Goal: Task Accomplishment & Management: Complete application form

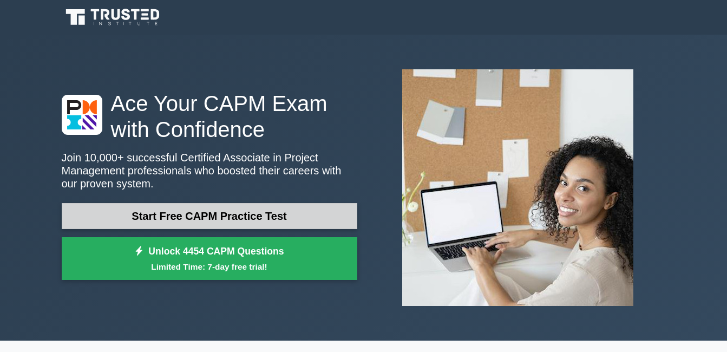
click at [192, 221] on link "Start Free CAPM Practice Test" at bounding box center [209, 216] width 295 height 26
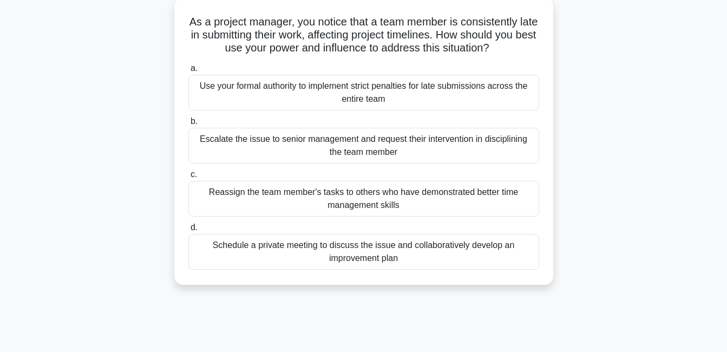
scroll to position [65, 0]
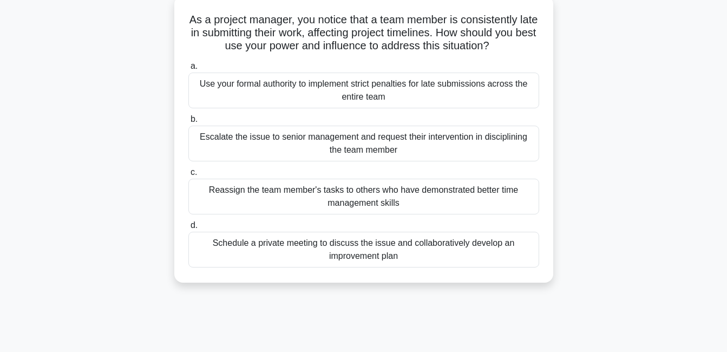
click at [332, 250] on div "Schedule a private meeting to discuss the issue and collaboratively develop an …" at bounding box center [363, 250] width 351 height 36
click at [188, 229] on input "d. Schedule a private meeting to discuss the issue and collaboratively develop …" at bounding box center [188, 225] width 0 height 7
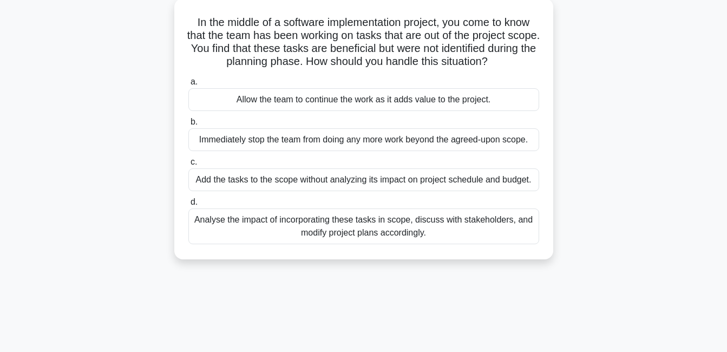
scroll to position [0, 0]
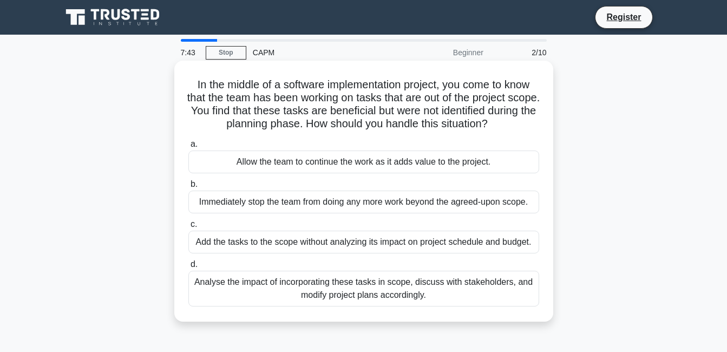
click at [407, 301] on div "Analyse the impact of incorporating these tasks in scope, discuss with stakehol…" at bounding box center [363, 289] width 351 height 36
click at [188, 268] on input "d. Analyse the impact of incorporating these tasks in scope, discuss with stake…" at bounding box center [188, 264] width 0 height 7
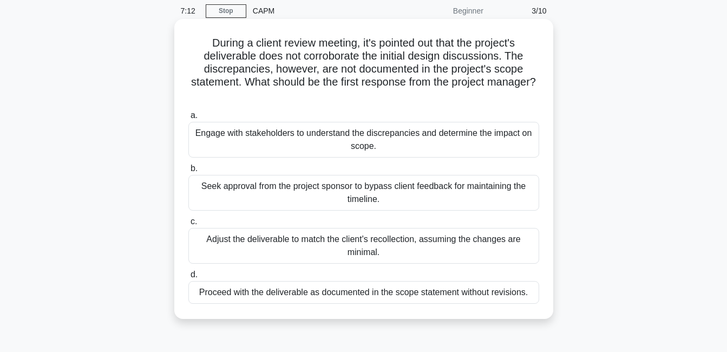
scroll to position [43, 0]
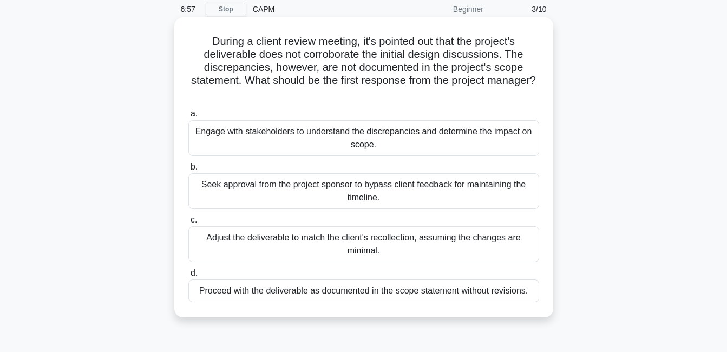
drag, startPoint x: 305, startPoint y: 188, endPoint x: 372, endPoint y: 139, distance: 83.2
click at [372, 139] on div "a. Engage with stakeholders to understand the discrepancies and determine the i…" at bounding box center [364, 204] width 364 height 199
click at [281, 142] on div "Engage with stakeholders to understand the discrepancies and determine the impa…" at bounding box center [363, 138] width 351 height 36
click at [188, 117] on input "a. Engage with stakeholders to understand the discrepancies and determine the i…" at bounding box center [188, 113] width 0 height 7
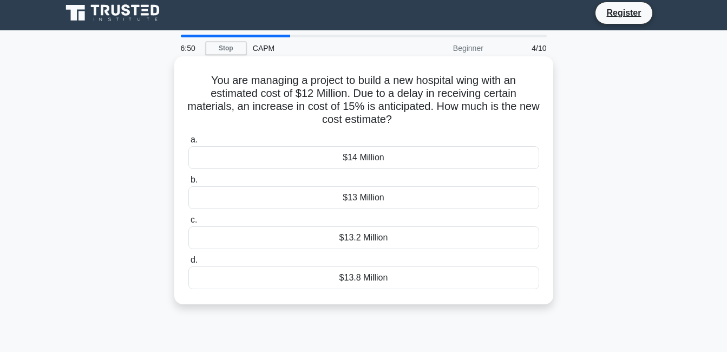
scroll to position [0, 0]
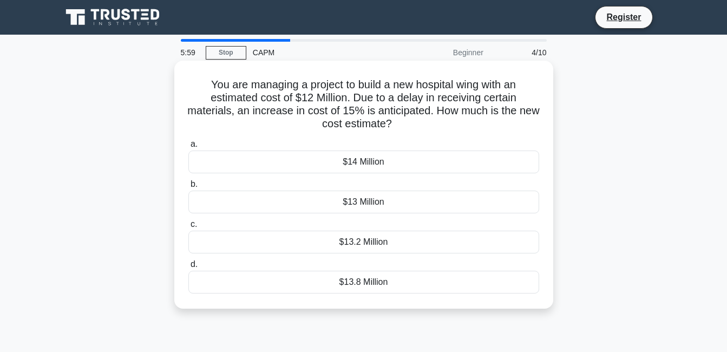
click at [363, 243] on div "$13.2 Million" at bounding box center [363, 241] width 351 height 23
click at [188, 228] on input "c. $13.2 Million" at bounding box center [188, 224] width 0 height 7
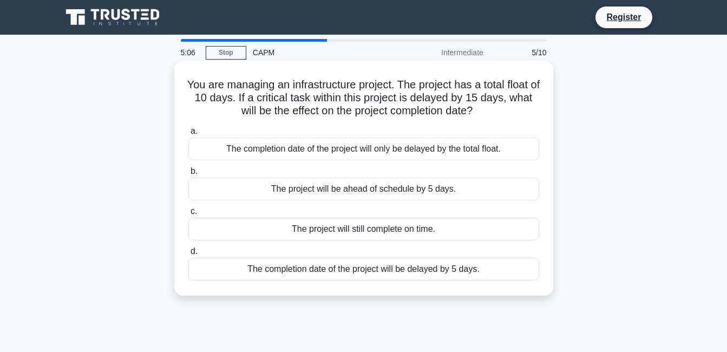
click at [337, 267] on div "The completion date of the project will be delayed by 5 days." at bounding box center [363, 269] width 351 height 23
click at [188, 255] on input "d. The completion date of the project will be delayed by 5 days." at bounding box center [188, 251] width 0 height 7
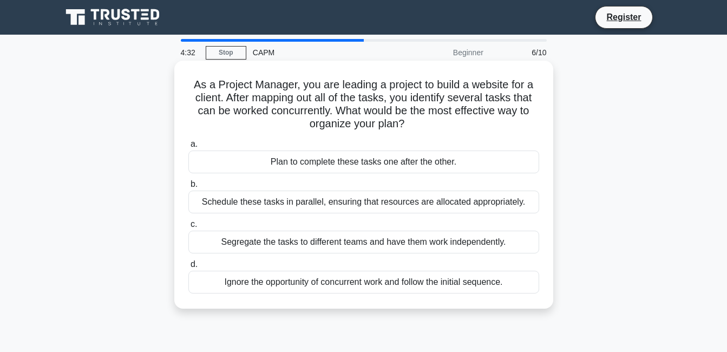
click at [357, 157] on div "Plan to complete these tasks one after the other." at bounding box center [363, 161] width 351 height 23
click at [188, 148] on input "a. Plan to complete these tasks one after the other." at bounding box center [188, 144] width 0 height 7
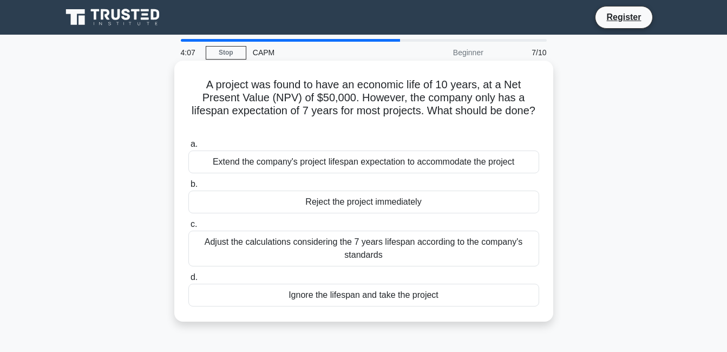
click at [420, 116] on h5 "A project was found to have an economic life of 10 years, at a Net Present Valu…" at bounding box center [363, 104] width 353 height 53
click at [343, 246] on div "Adjust the calculations considering the 7 years lifespan according to the compa…" at bounding box center [363, 248] width 351 height 36
click at [188, 228] on input "c. Adjust the calculations considering the 7 years lifespan according to the co…" at bounding box center [188, 224] width 0 height 7
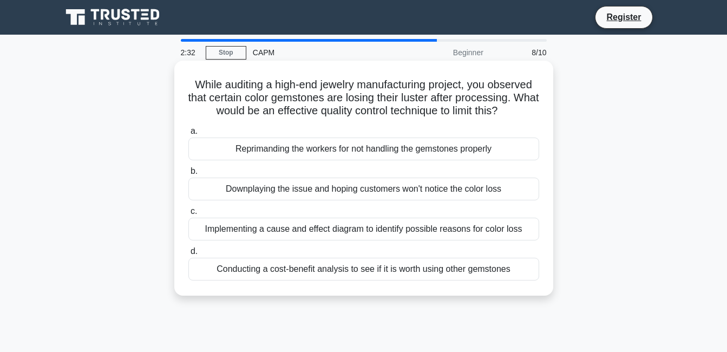
click at [361, 227] on div "Implementing a cause and effect diagram to identify possible reasons for color …" at bounding box center [363, 229] width 351 height 23
click at [188, 215] on input "c. Implementing a cause and effect diagram to identify possible reasons for col…" at bounding box center [188, 211] width 0 height 7
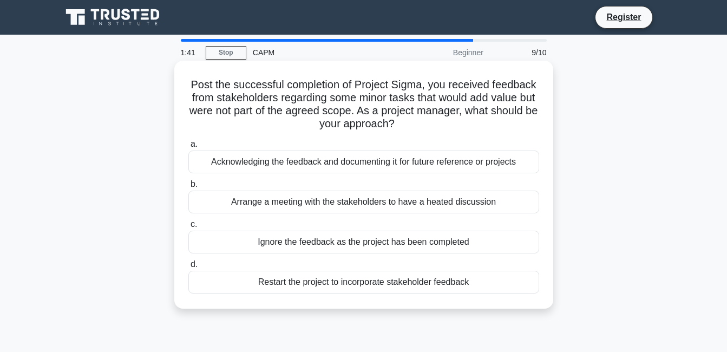
click at [332, 160] on div "Acknowledging the feedback and documenting it for future reference or projects" at bounding box center [363, 161] width 351 height 23
click at [188, 148] on input "a. Acknowledging the feedback and documenting it for future reference or projec…" at bounding box center [188, 144] width 0 height 7
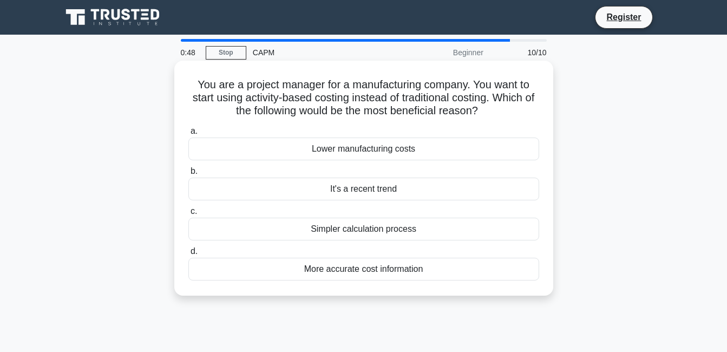
click at [342, 184] on div "It's a recent trend" at bounding box center [363, 188] width 351 height 23
click at [188, 175] on input "b. It's a recent trend" at bounding box center [188, 171] width 0 height 7
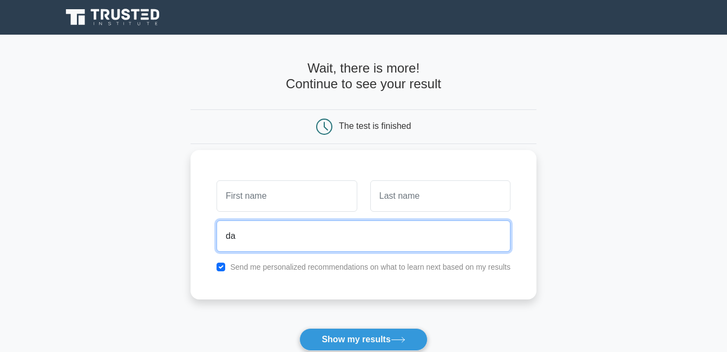
click at [387, 227] on input "da" at bounding box center [363, 235] width 294 height 31
type input "david"
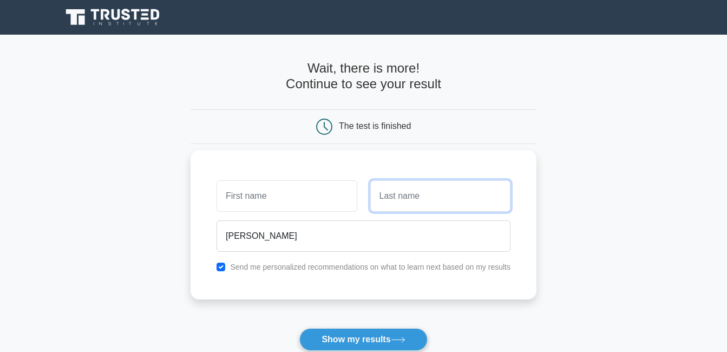
click at [425, 196] on input "text" at bounding box center [440, 195] width 140 height 31
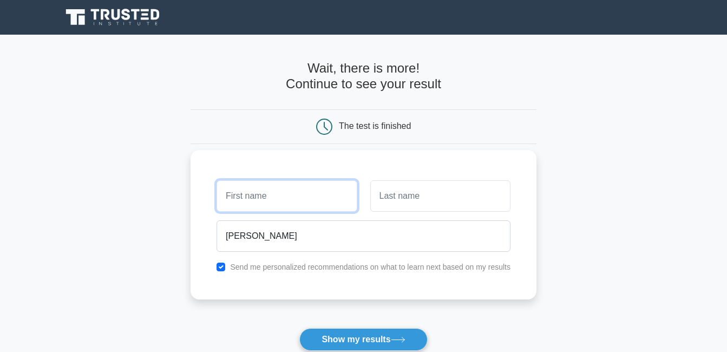
click at [304, 200] on input "text" at bounding box center [286, 195] width 140 height 31
type input "myshie"
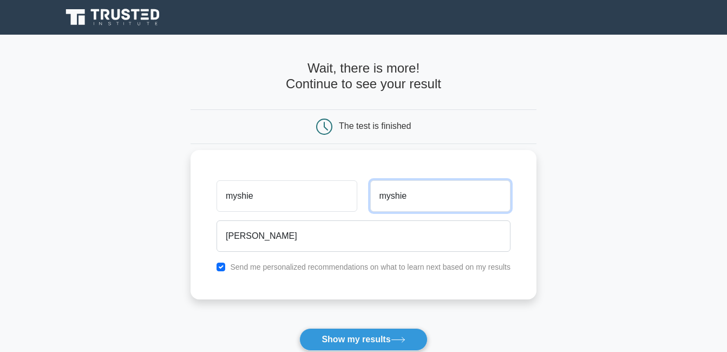
click at [434, 197] on input "myshie" at bounding box center [440, 195] width 140 height 31
type input "m"
type input "hamisi"
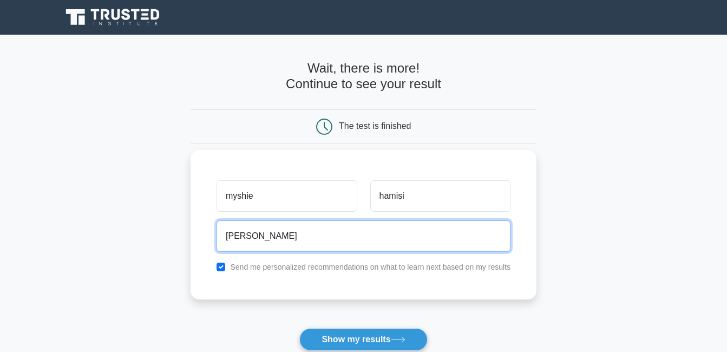
click at [305, 240] on input "david" at bounding box center [363, 235] width 294 height 31
type input "d"
click at [299, 236] on input "email" at bounding box center [363, 235] width 294 height 31
click at [295, 236] on input "email" at bounding box center [363, 235] width 294 height 31
click at [294, 236] on input "email" at bounding box center [363, 235] width 294 height 31
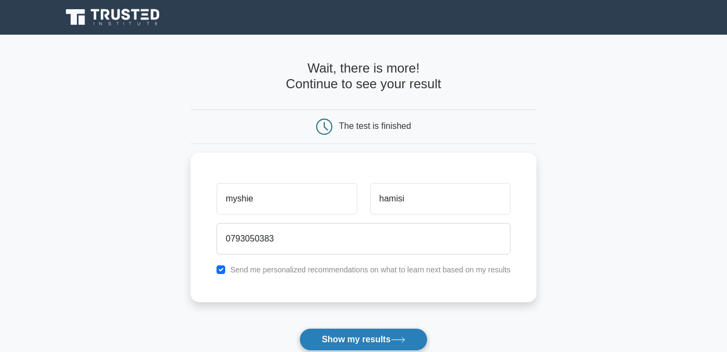
click at [375, 336] on button "Show my results" at bounding box center [363, 339] width 128 height 23
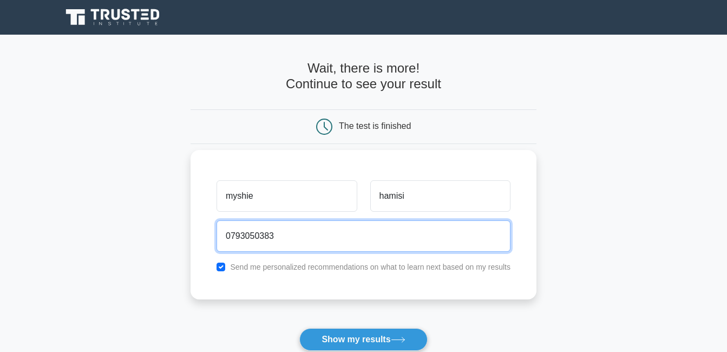
click at [311, 228] on input "0793050383" at bounding box center [363, 235] width 294 height 31
type input "0"
type input "l"
type input "2"
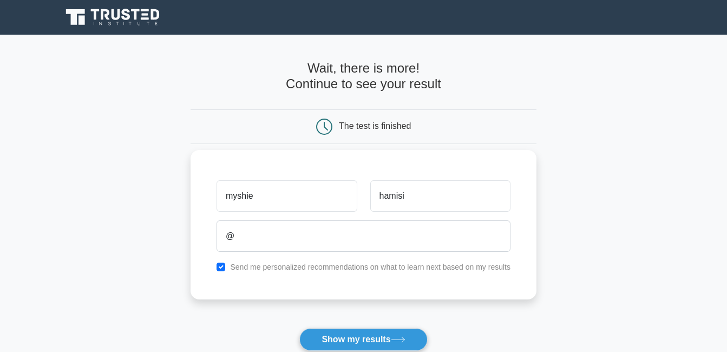
click at [351, 269] on label "Send me personalized recommendations on what to learn next based on my results" at bounding box center [370, 266] width 280 height 9
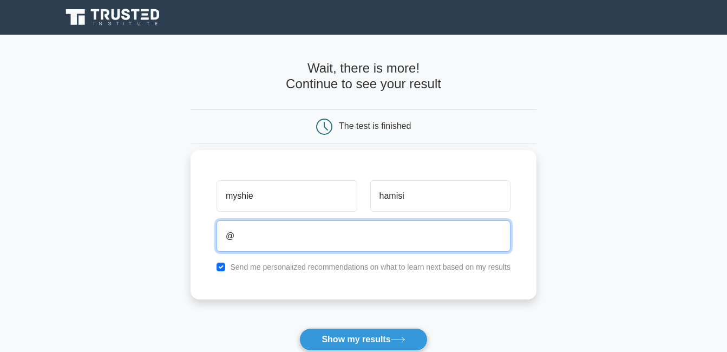
click at [273, 233] on input "@" at bounding box center [363, 235] width 294 height 31
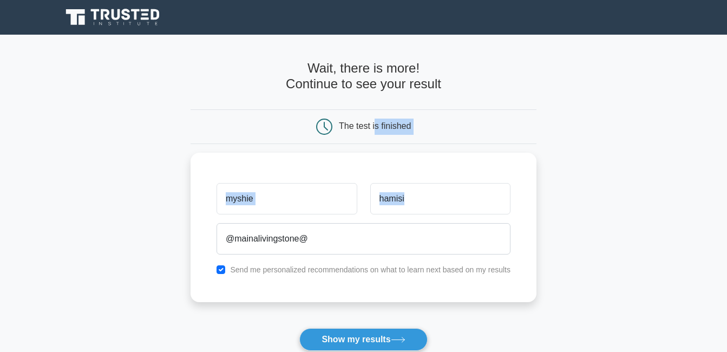
drag, startPoint x: 273, startPoint y: 218, endPoint x: 374, endPoint y: 141, distance: 127.0
click at [374, 141] on form "Wait, there is more! Continue to see your result The test is finished myshie" at bounding box center [363, 230] width 346 height 338
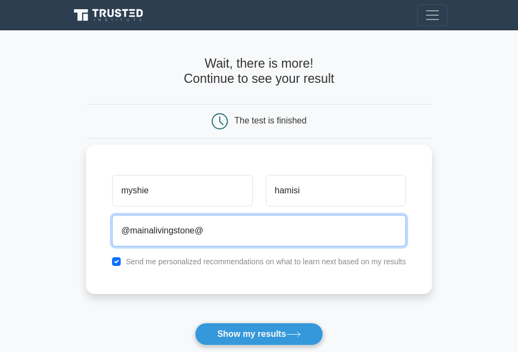
click at [209, 238] on input "@mainalivingstone@" at bounding box center [259, 230] width 294 height 31
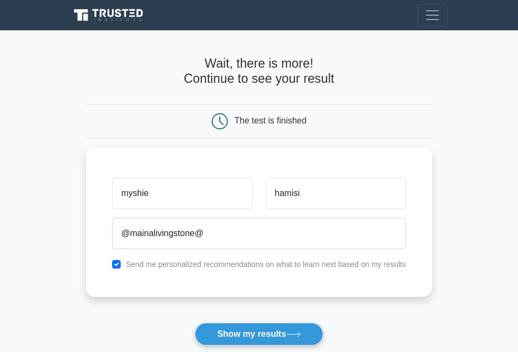
click at [259, 321] on form "Wait, there is more! Continue to see your result The test is finished myshie" at bounding box center [259, 224] width 346 height 337
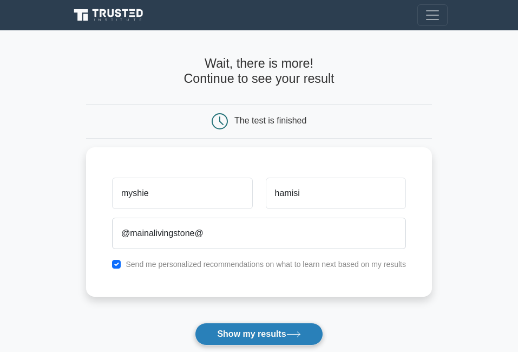
click at [254, 335] on button "Show my results" at bounding box center [259, 333] width 128 height 23
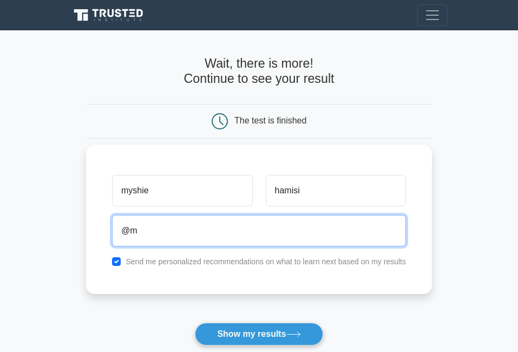
type input "@"
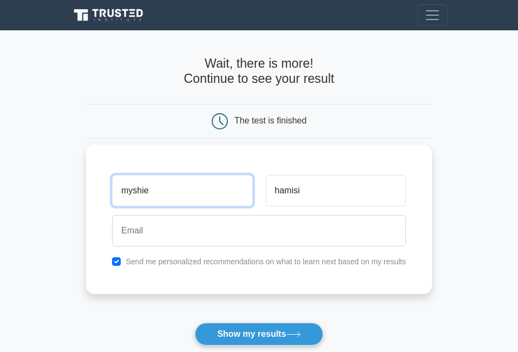
click at [227, 197] on input "myshie" at bounding box center [182, 190] width 140 height 31
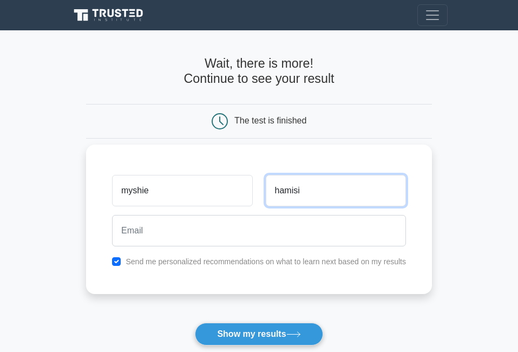
click at [317, 194] on input "hamisi" at bounding box center [336, 190] width 140 height 31
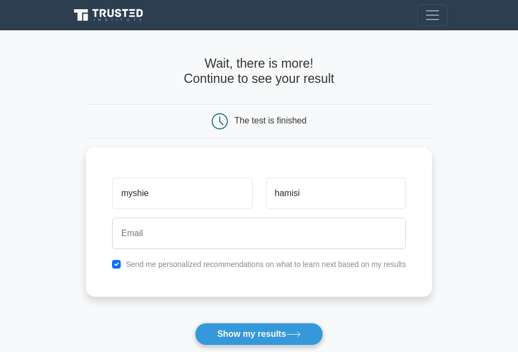
click at [304, 103] on form "Wait, there is more! Continue to see your result The test is finished myshie" at bounding box center [259, 224] width 346 height 337
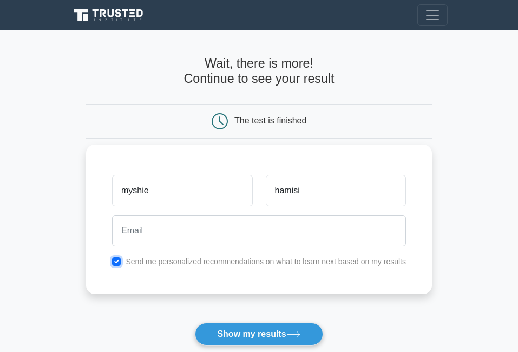
click at [117, 262] on input "checkbox" at bounding box center [116, 261] width 9 height 9
click at [115, 260] on input "checkbox" at bounding box center [116, 261] width 9 height 9
checkbox input "true"
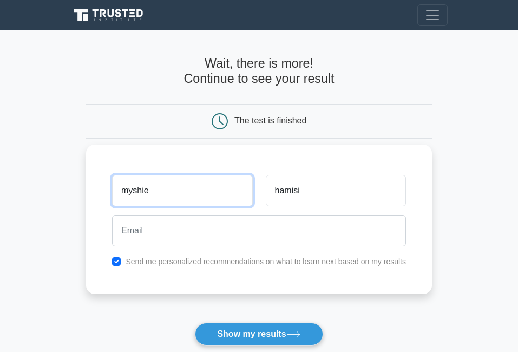
click at [184, 203] on input "myshie" at bounding box center [182, 190] width 140 height 31
type input "m"
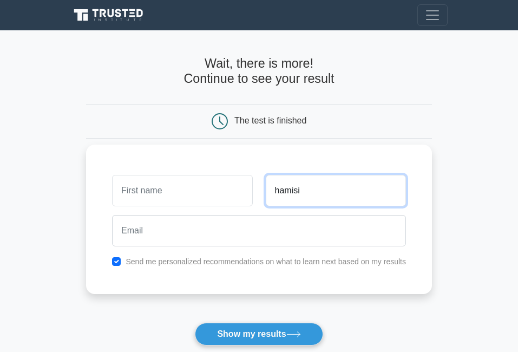
click at [331, 189] on input "hamisi" at bounding box center [336, 190] width 140 height 31
type input "h"
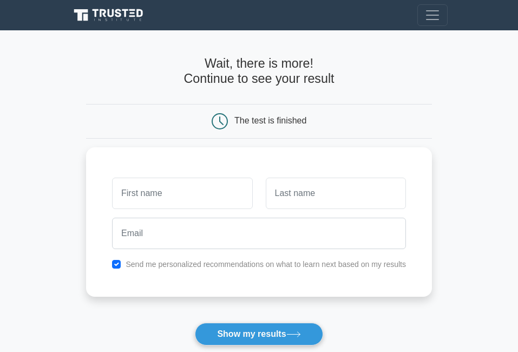
drag, startPoint x: 203, startPoint y: 121, endPoint x: 195, endPoint y: 130, distance: 12.3
click at [195, 130] on div "The test is finished" at bounding box center [259, 121] width 346 height 35
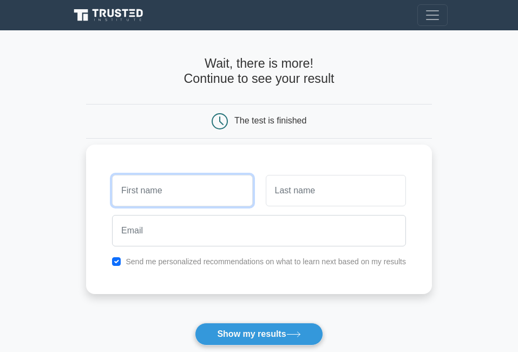
click at [143, 195] on input "text" at bounding box center [182, 190] width 140 height 31
